Goal: Transaction & Acquisition: Download file/media

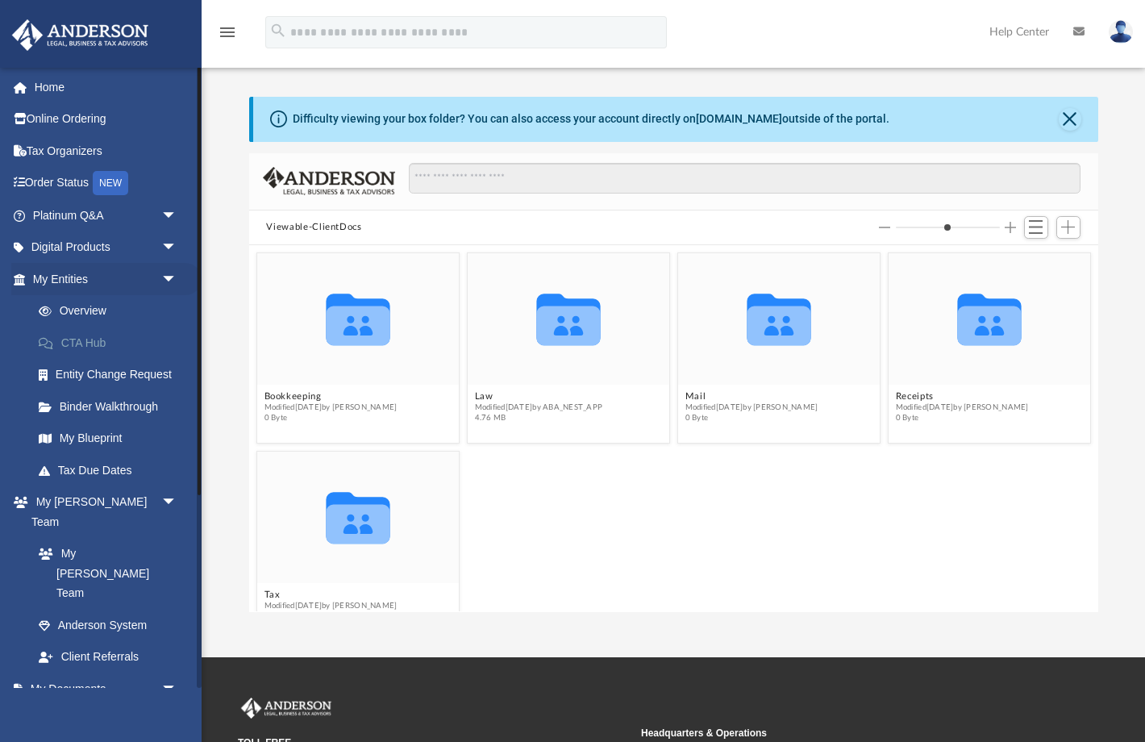
scroll to position [367, 849]
click at [170, 672] on span "arrow_drop_down" at bounding box center [177, 688] width 32 height 33
click at [170, 672] on span "arrow_drop_up" at bounding box center [177, 688] width 32 height 33
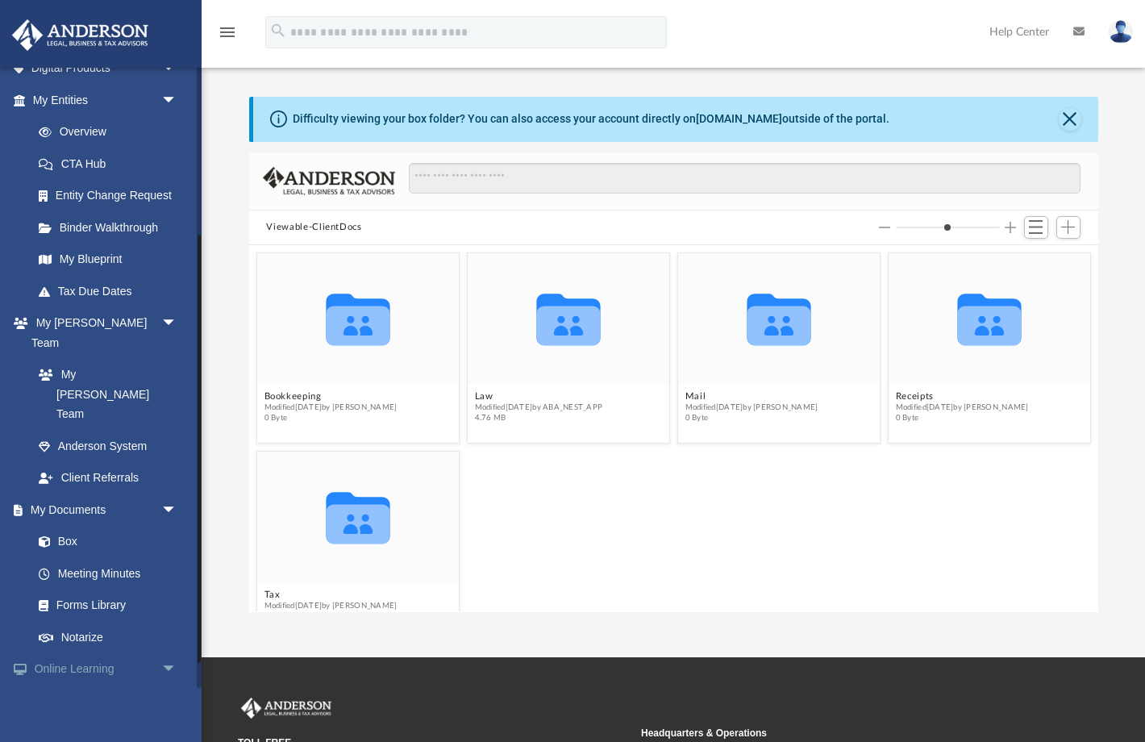
scroll to position [280, 0]
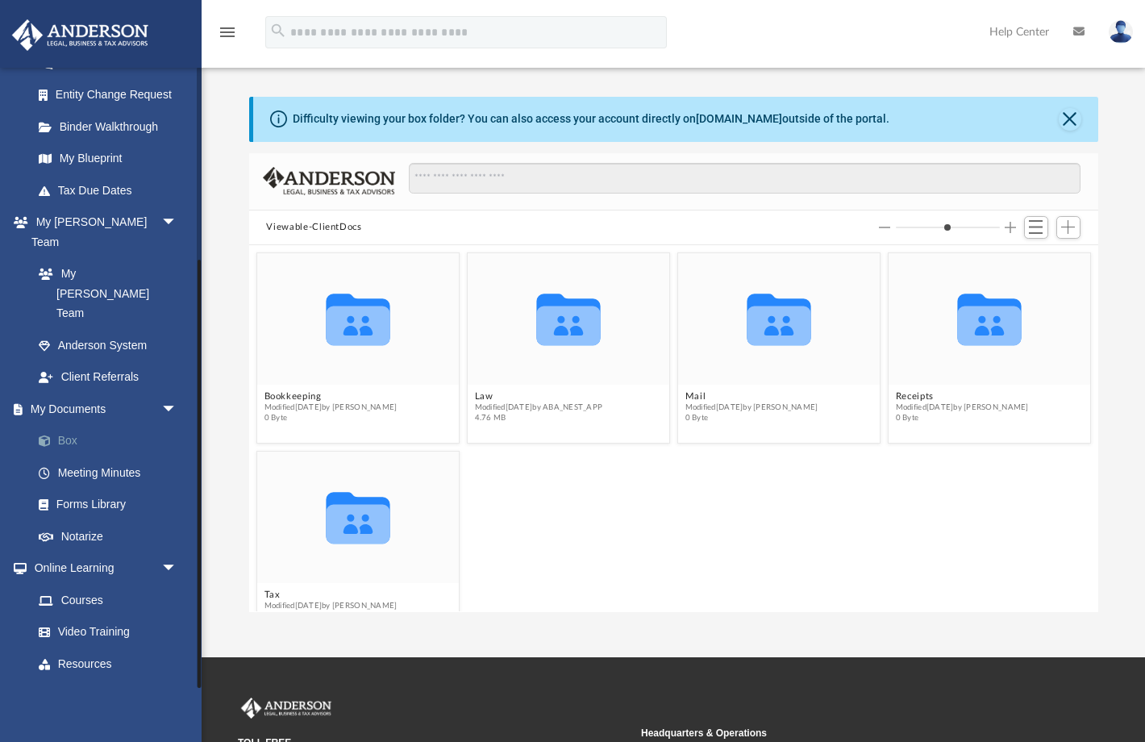
click at [73, 425] on link "Box" at bounding box center [112, 441] width 179 height 32
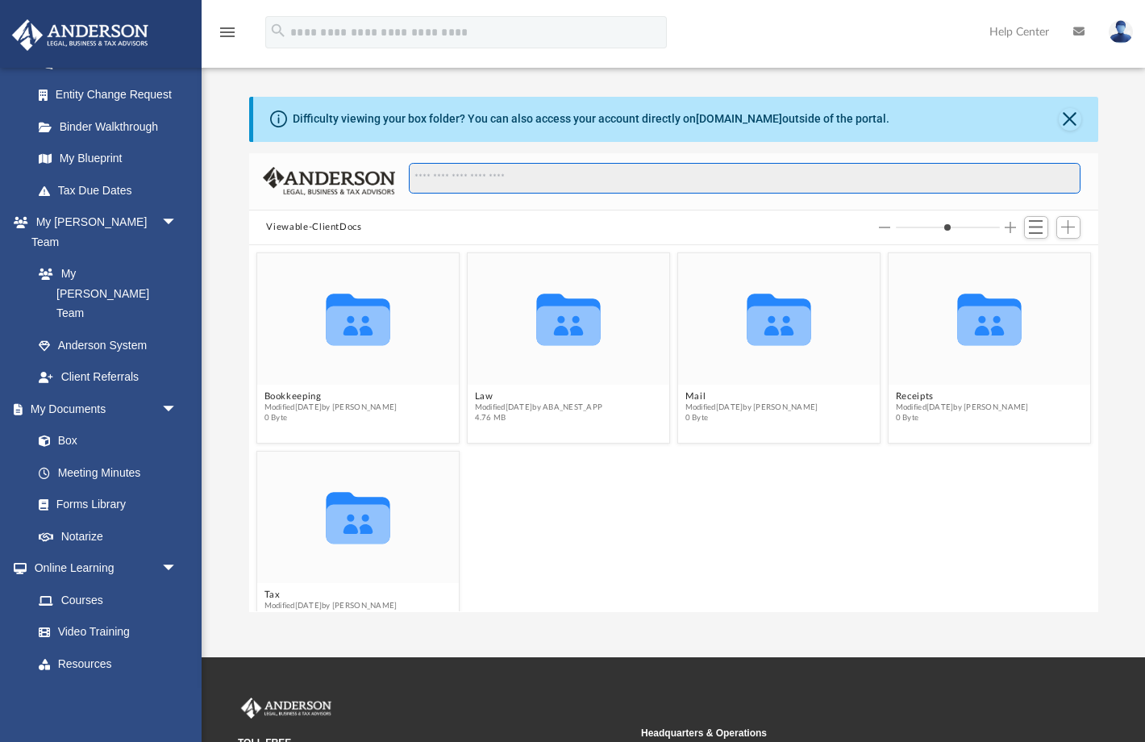
drag, startPoint x: 464, startPoint y: 184, endPoint x: 584, endPoint y: 210, distance: 122.9
click at [464, 184] on input "Search files and folders" at bounding box center [744, 178] width 671 height 31
type input "****"
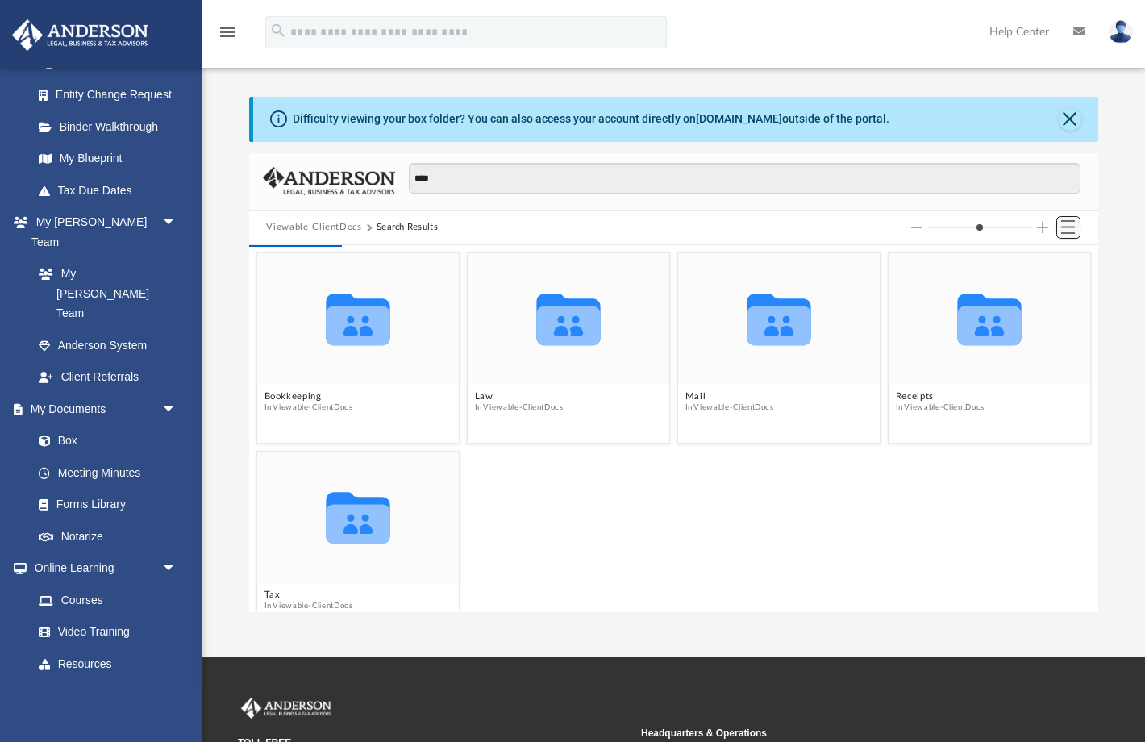
click at [1067, 224] on span "Switch to List View" at bounding box center [1068, 227] width 14 height 14
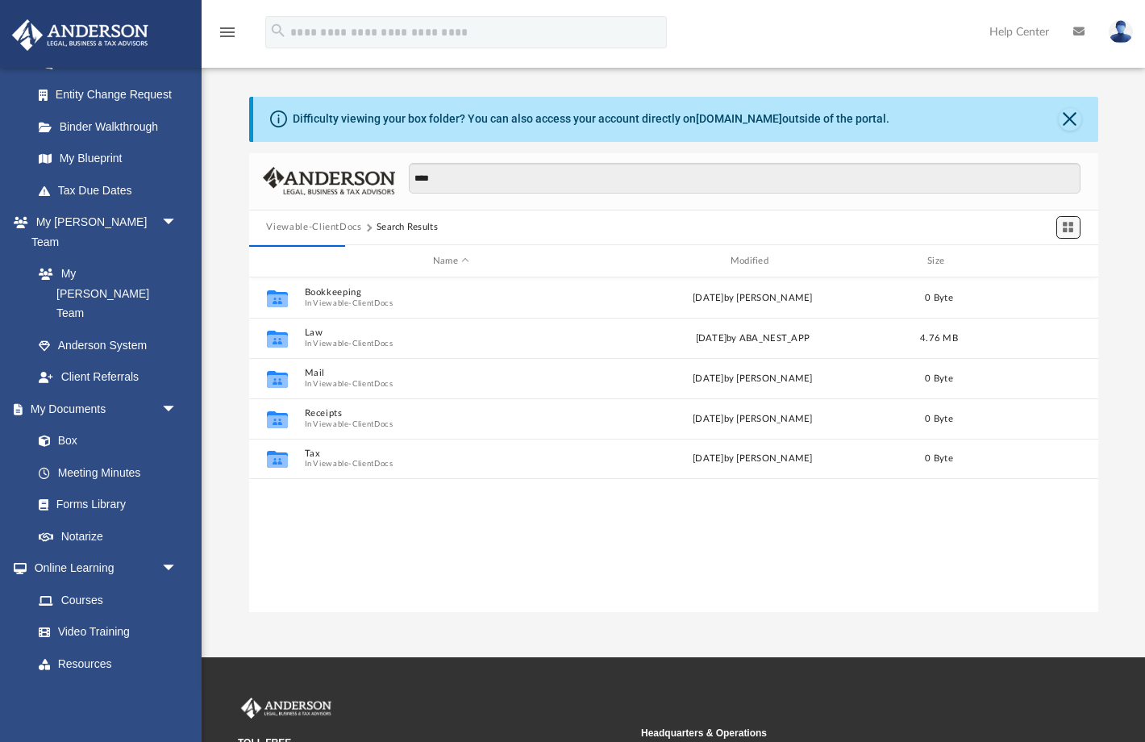
scroll to position [367, 849]
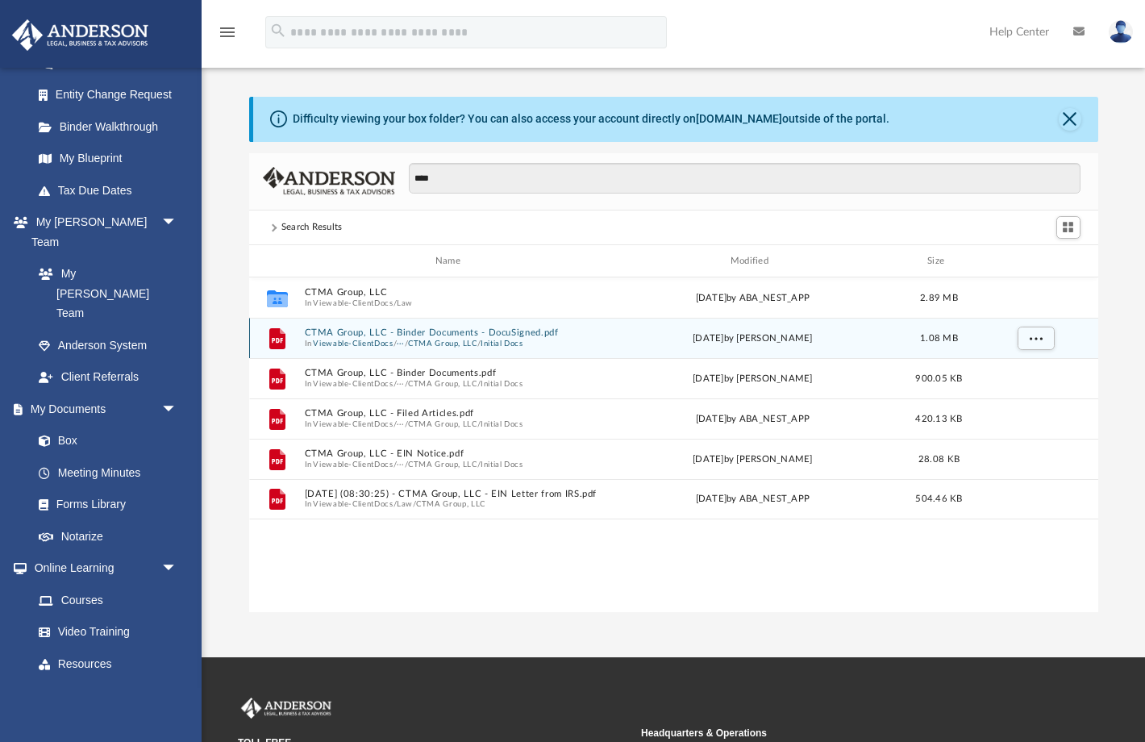
click at [427, 339] on button "CTMA Group, LLC" at bounding box center [441, 344] width 69 height 10
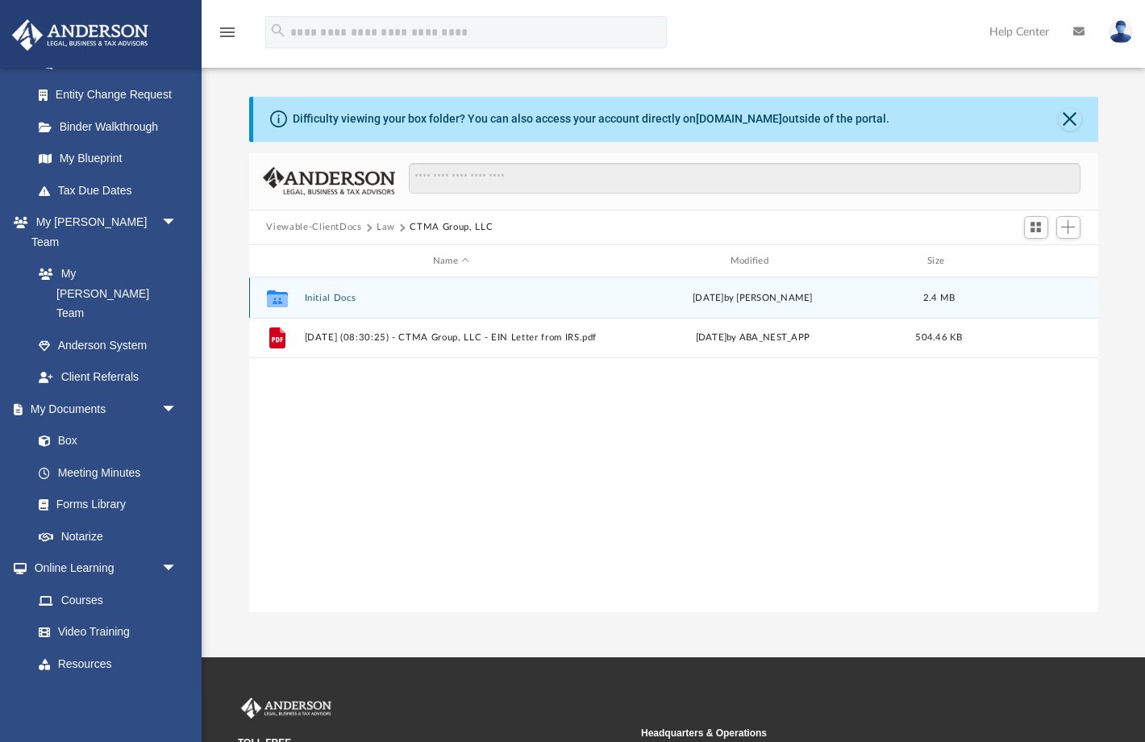
click at [367, 302] on button "Initial Docs" at bounding box center [451, 298] width 294 height 10
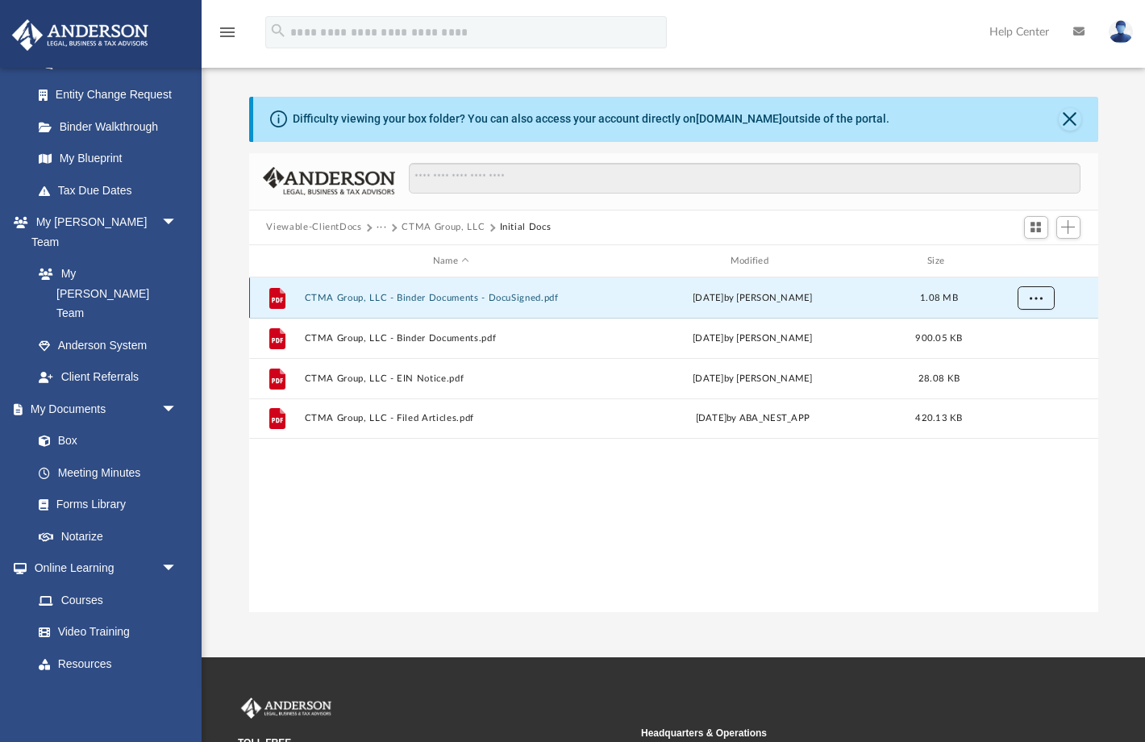
click at [1031, 300] on span "More options" at bounding box center [1035, 297] width 13 height 9
click at [1020, 333] on li "Preview" at bounding box center [1020, 331] width 47 height 17
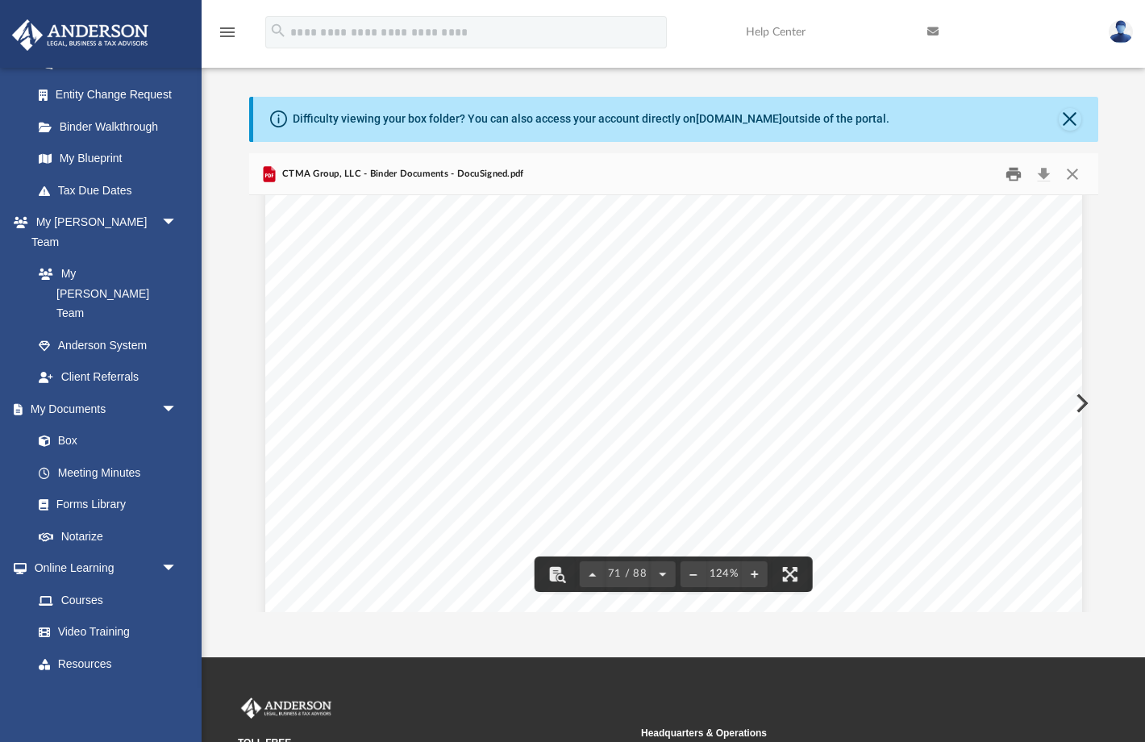
scroll to position [75579, 0]
click at [1044, 173] on button "Download" at bounding box center [1043, 173] width 29 height 25
